Goal: Entertainment & Leisure: Consume media (video, audio)

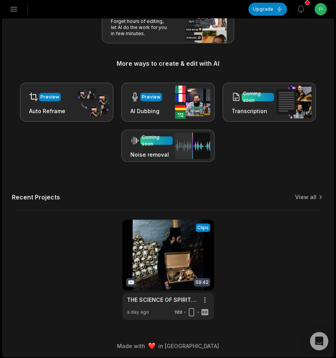
scroll to position [115, 0]
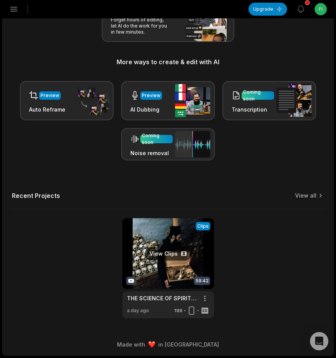
click at [166, 279] on link at bounding box center [168, 268] width 92 height 100
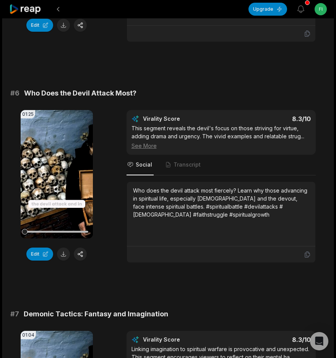
scroll to position [1999, 0]
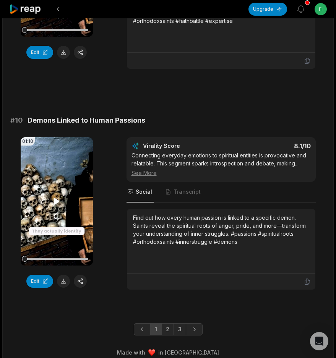
click at [47, 173] on video "Your browser does not support mp4 format." at bounding box center [57, 201] width 72 height 128
click at [60, 258] on div at bounding box center [56, 259] width 63 height 2
drag, startPoint x: 87, startPoint y: 252, endPoint x: 5, endPoint y: 251, distance: 82.2
click at [56, 198] on icon at bounding box center [57, 201] width 6 height 6
